Goal: Task Accomplishment & Management: Use online tool/utility

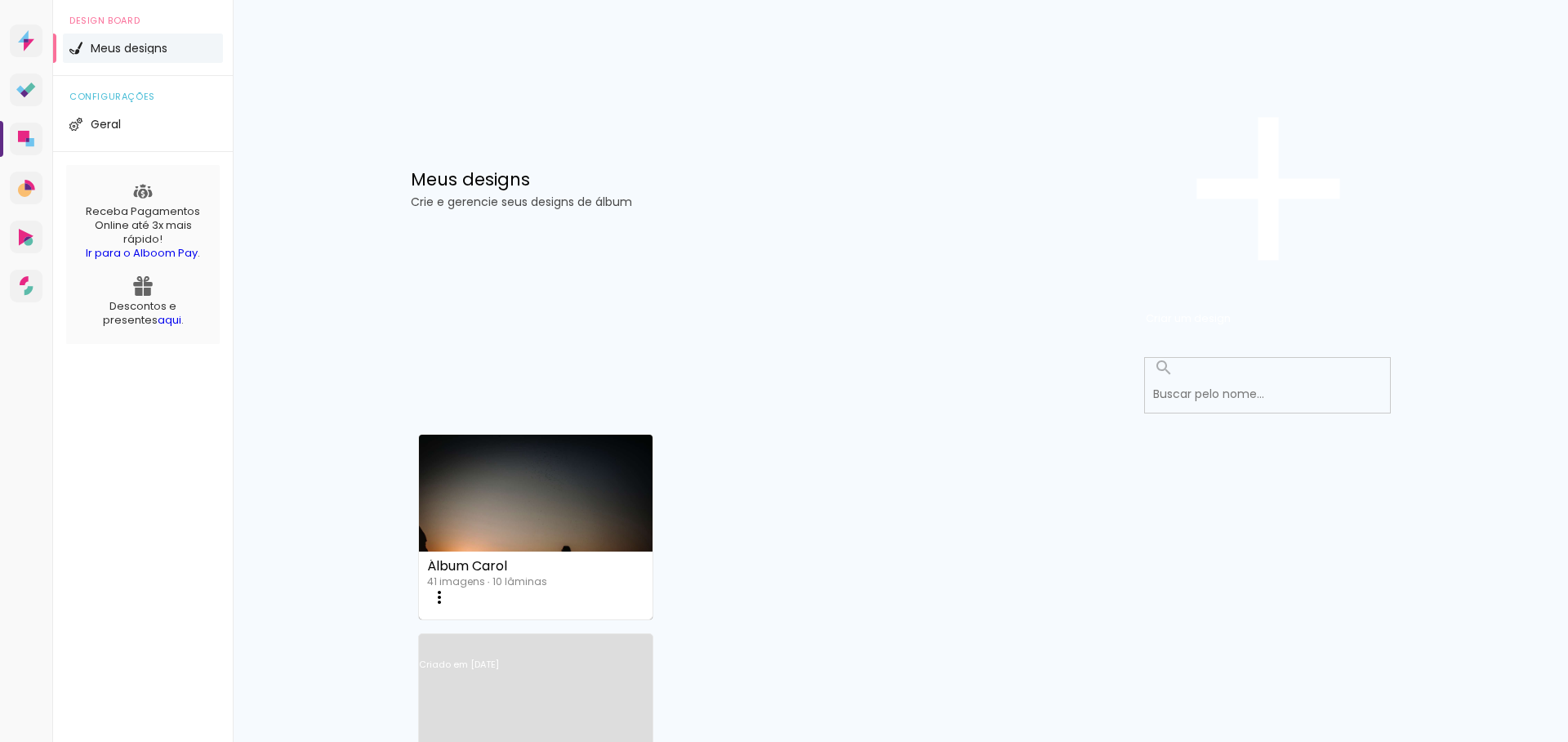
click at [654, 640] on link "Criado em [DATE]" at bounding box center [536, 686] width 234 height 92
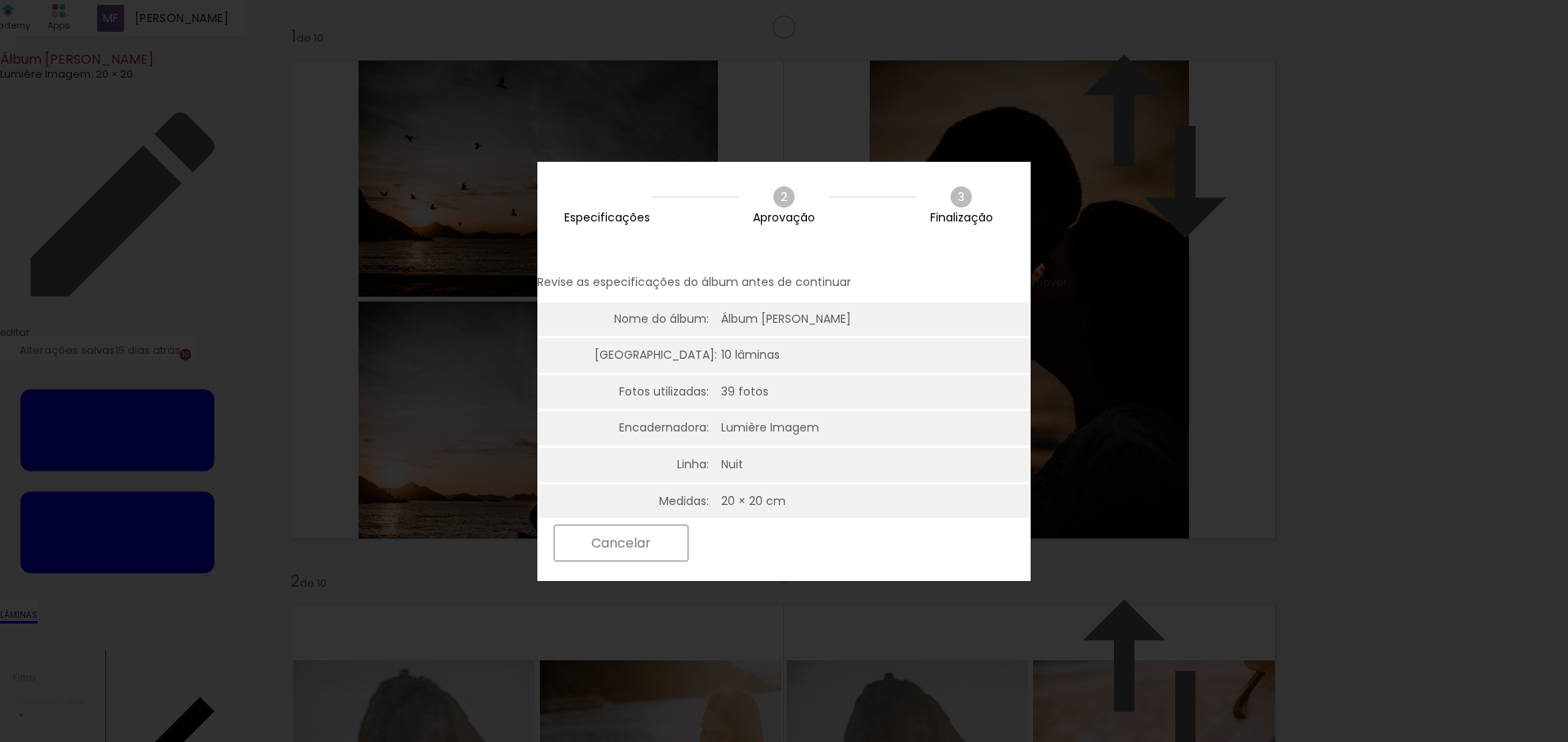
click at [0, 0] on slot "Próximo" at bounding box center [0, 0] width 0 height 0
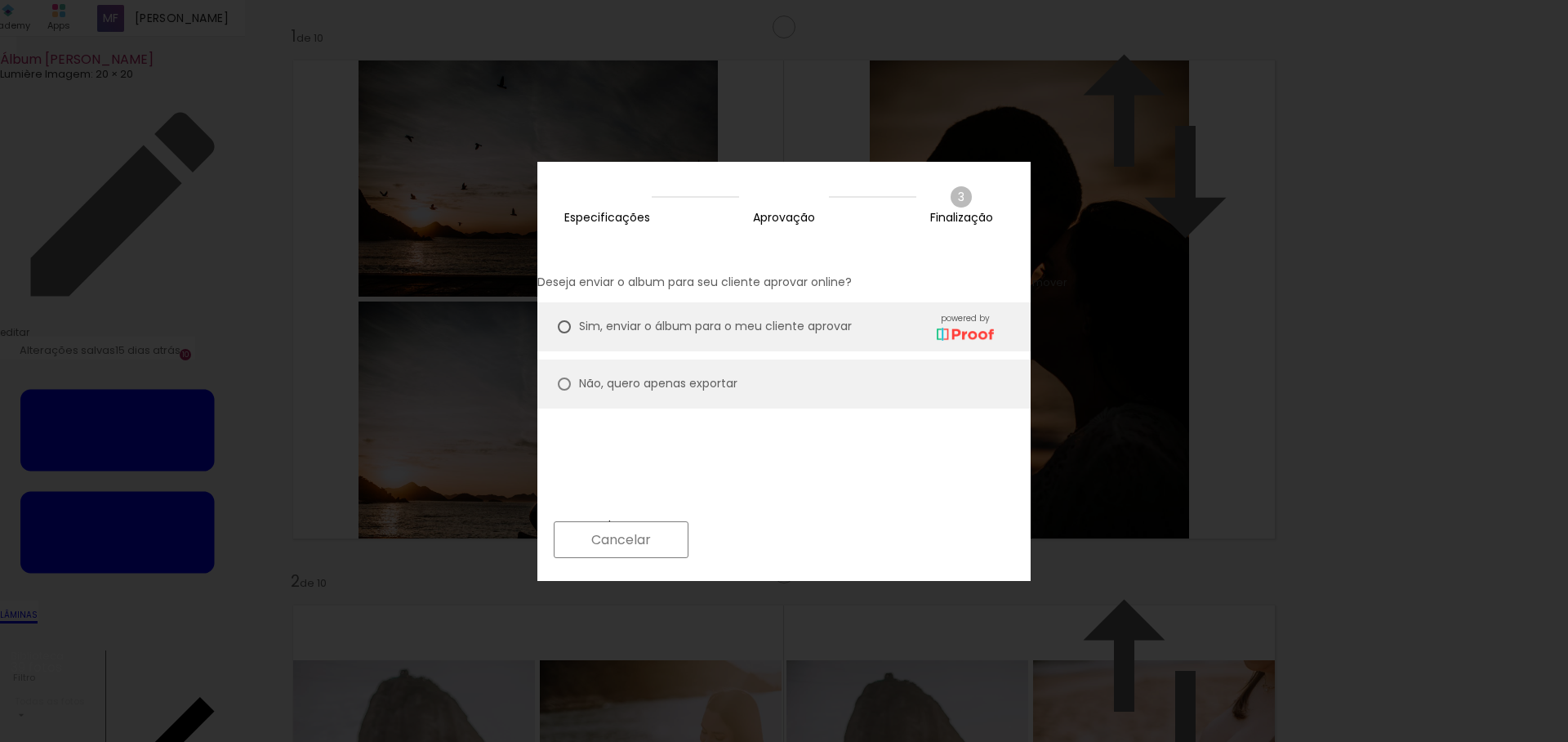
click at [0, 0] on slot "Não, quero apenas exportar" at bounding box center [0, 0] width 0 height 0
type paper-radio-button "on"
click at [0, 0] on slot "Próximo" at bounding box center [0, 0] width 0 height 0
type input "Alta, 300 DPI"
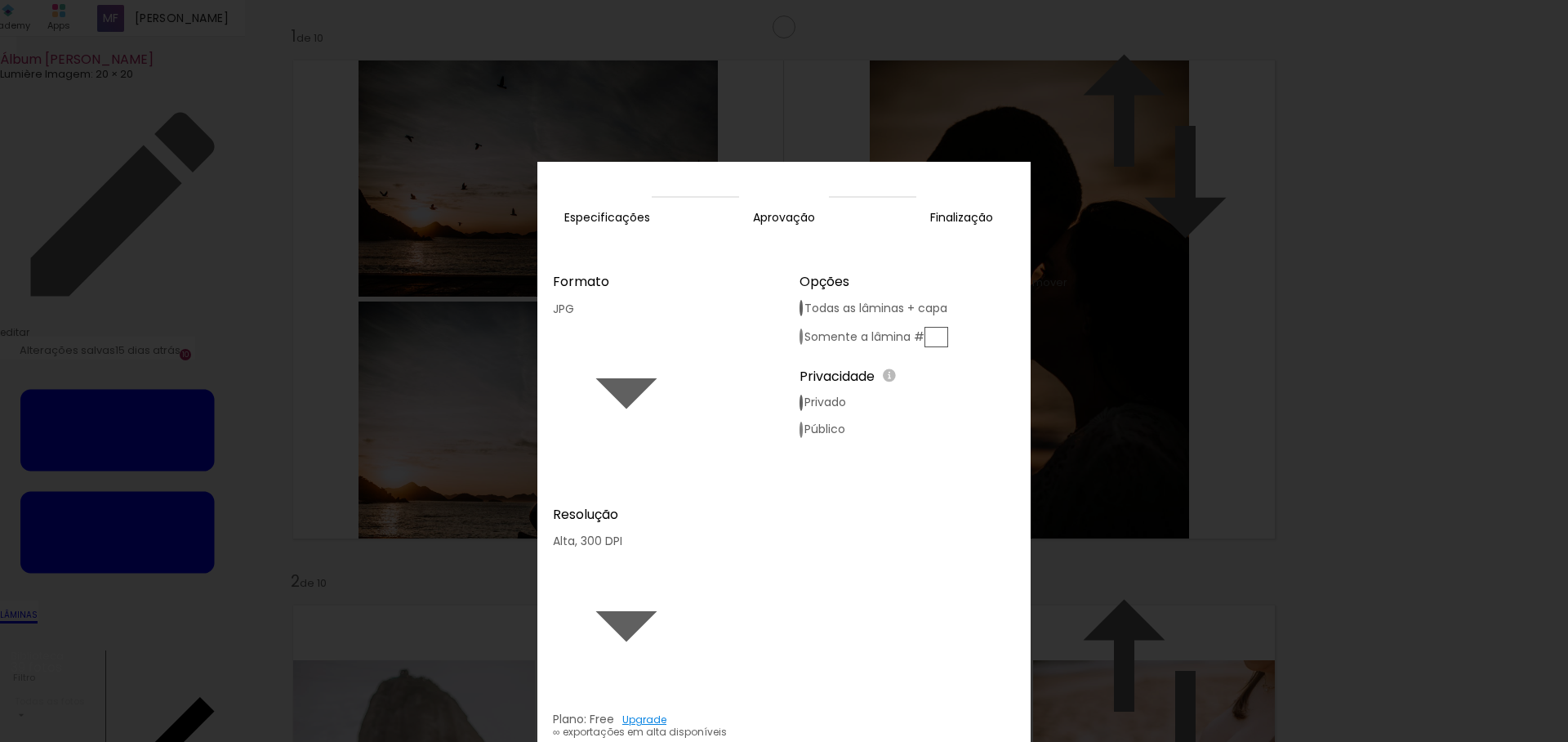
click at [0, 0] on slot "Exportar" at bounding box center [0, 0] width 0 height 0
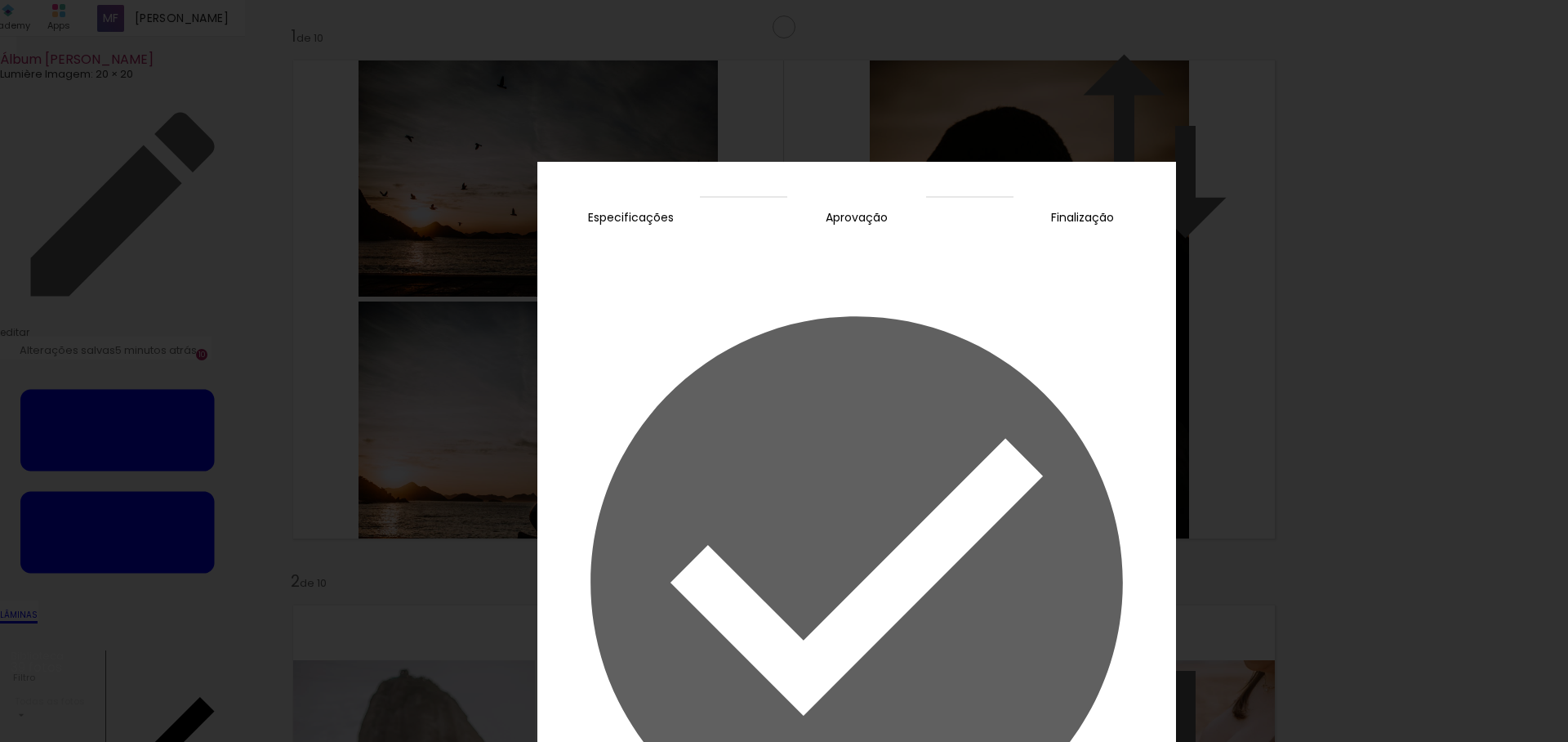
click at [0, 0] on slot "Concluir" at bounding box center [0, 0] width 0 height 0
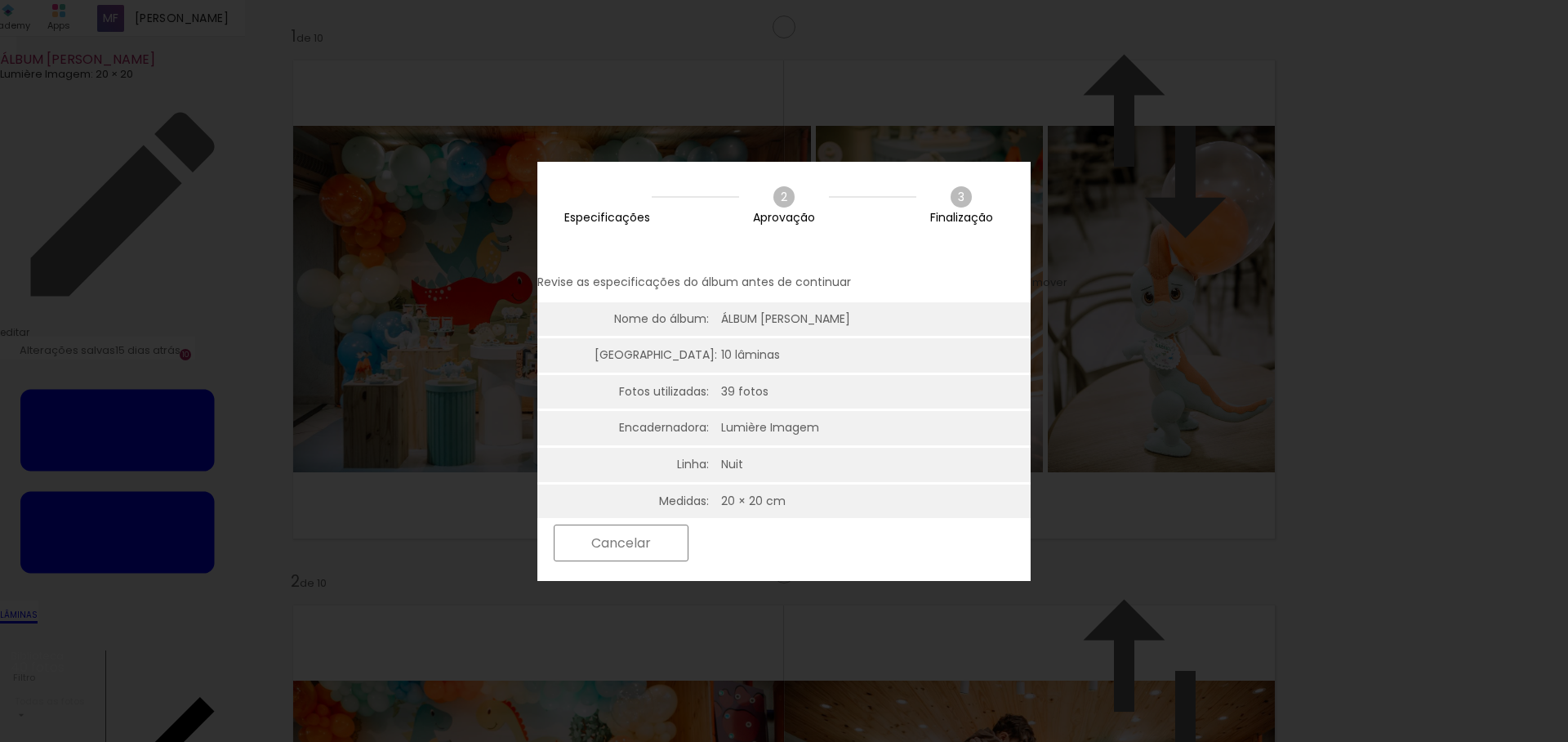
click at [0, 0] on slot "Próximo" at bounding box center [0, 0] width 0 height 0
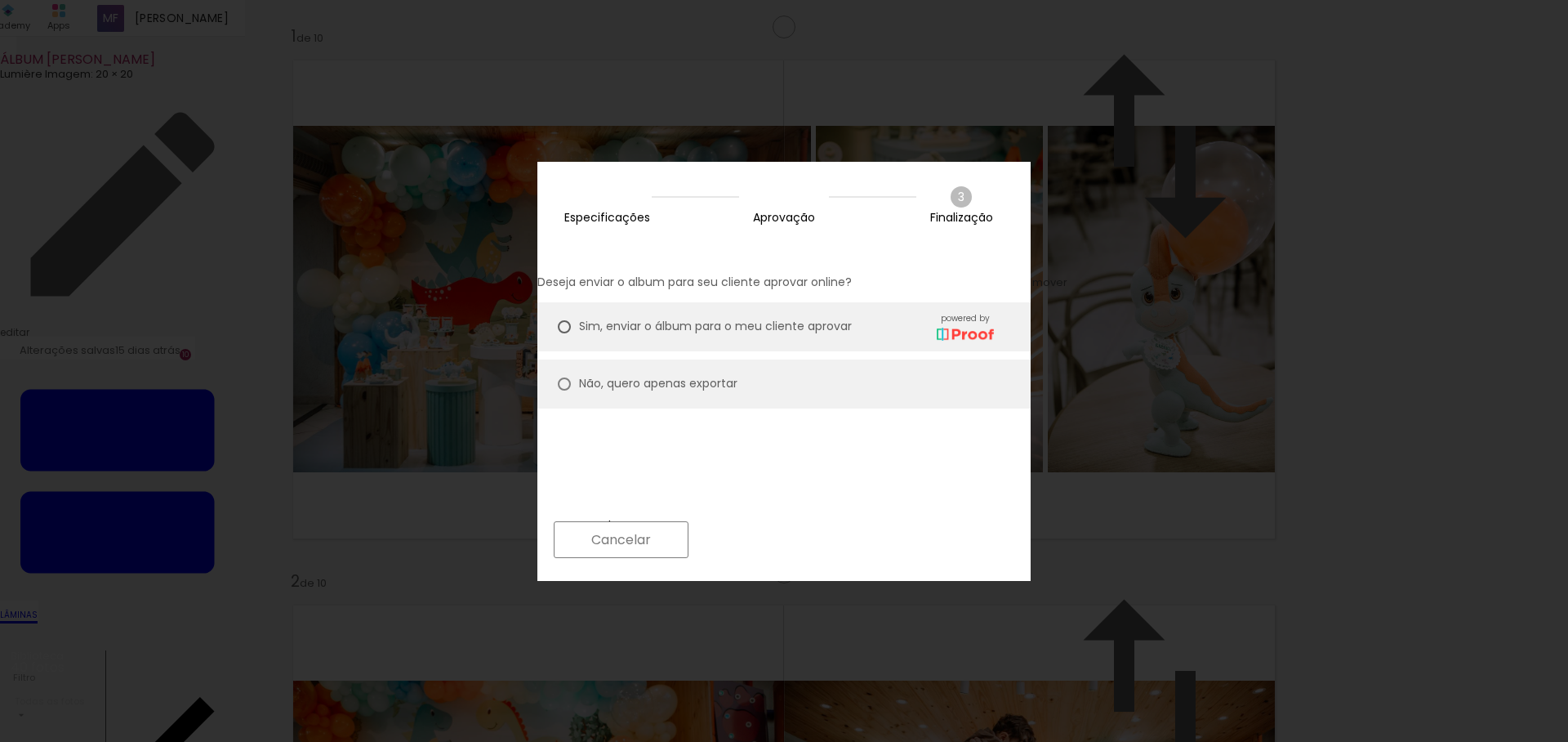
click at [0, 0] on slot "Não, quero apenas exportar" at bounding box center [0, 0] width 0 height 0
type paper-radio-button "on"
click at [823, 547] on paper-button "Próximo" at bounding box center [759, 539] width 126 height 35
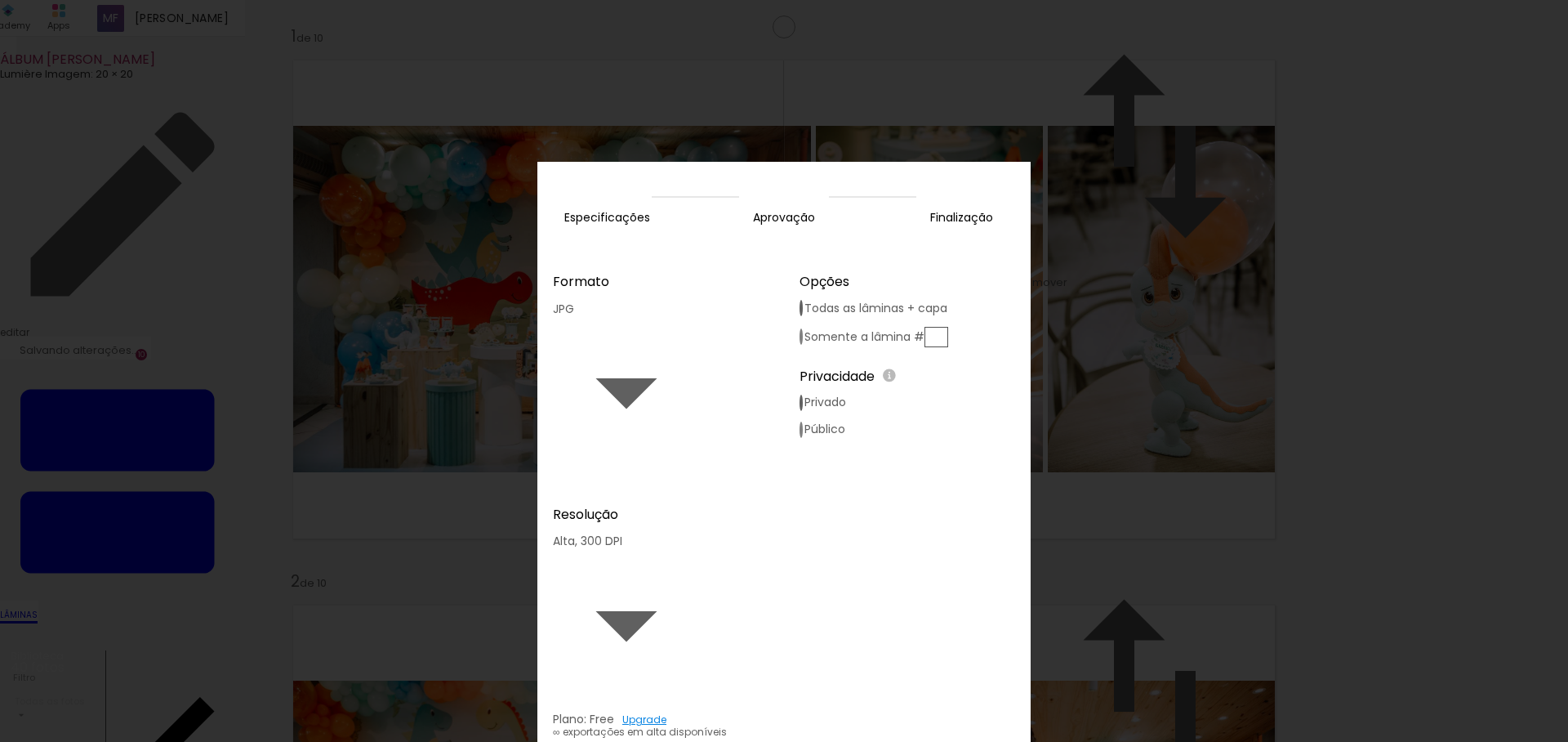
type input "Alta, 300 DPI"
click at [0, 0] on slot "Exportar" at bounding box center [0, 0] width 0 height 0
